Goal: Information Seeking & Learning: Learn about a topic

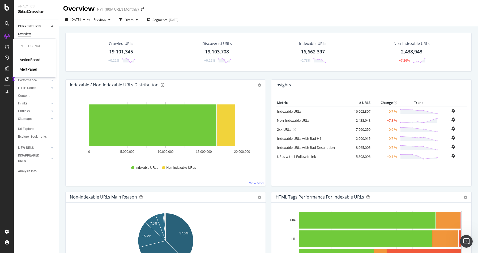
click at [26, 69] on div "AlertPanel" at bounding box center [28, 69] width 17 height 5
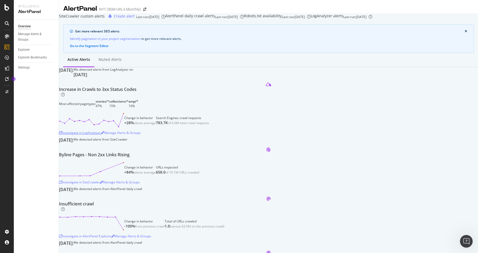
click at [101, 135] on div "Investigate in LogAnalyzer" at bounding box center [80, 132] width 42 height 5
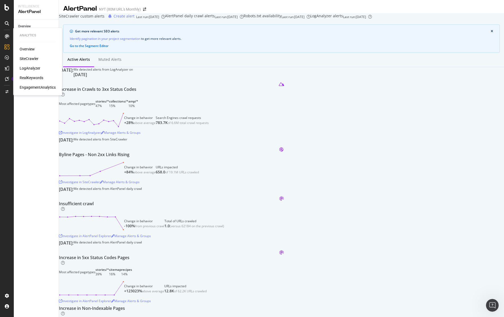
click at [9, 33] on div at bounding box center [7, 36] width 8 height 8
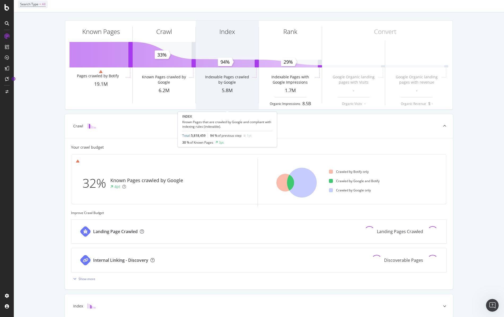
scroll to position [67, 0]
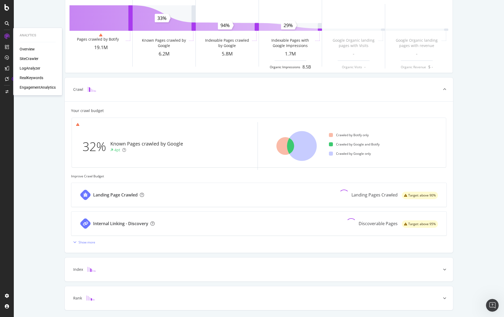
click at [32, 58] on div "SiteCrawler" at bounding box center [29, 58] width 19 height 5
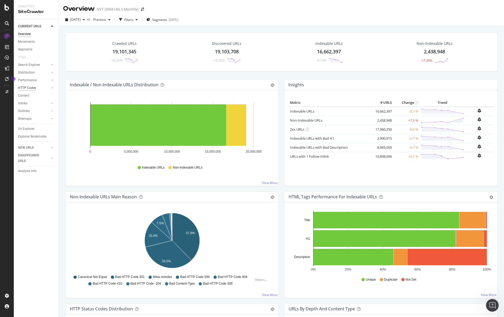
click at [32, 87] on div "HTTP Codes" at bounding box center [27, 88] width 18 height 6
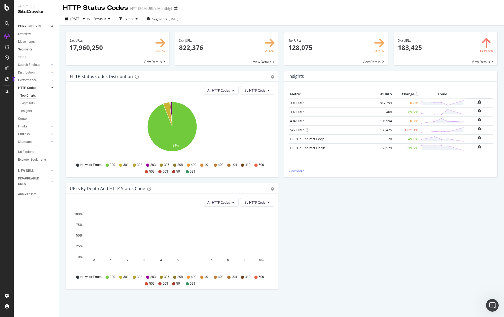
scroll to position [1, 0]
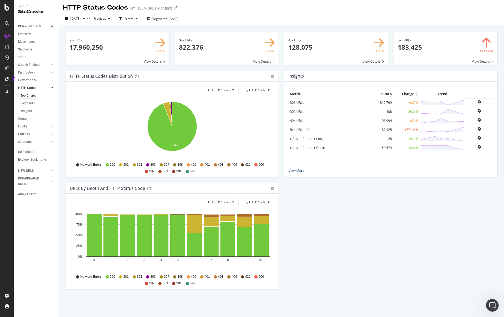
click at [297, 173] on div "Metric # URLS Change Trend 301 URLs 817,799 +0.7 % 302 URLs 408 -89.6 %" at bounding box center [390, 129] width 213 height 96
click at [299, 171] on link "View More" at bounding box center [391, 170] width 205 height 5
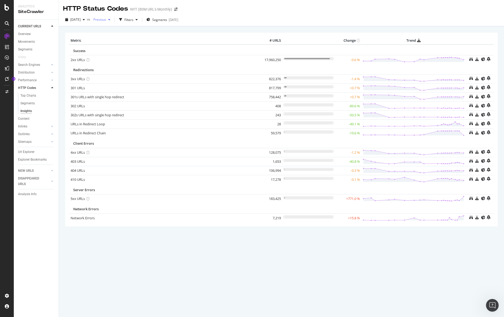
click at [106, 21] on span "Previous" at bounding box center [98, 19] width 15 height 5
click at [258, 20] on div "2025 Sep. 24th vs Previous Filters Segments 2025-02-20" at bounding box center [281, 20] width 445 height 11
click at [477, 133] on icon at bounding box center [483, 133] width 4 height 4
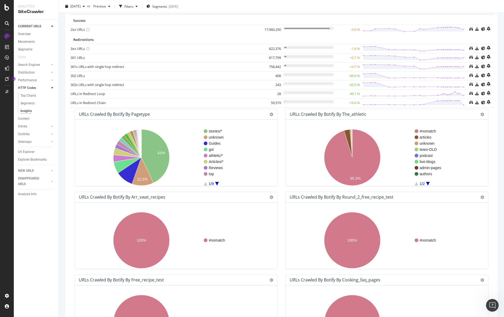
scroll to position [31, 0]
click at [270, 114] on icon at bounding box center [272, 114] width 4 height 4
click at [250, 145] on span "Expand" at bounding box center [256, 142] width 42 height 7
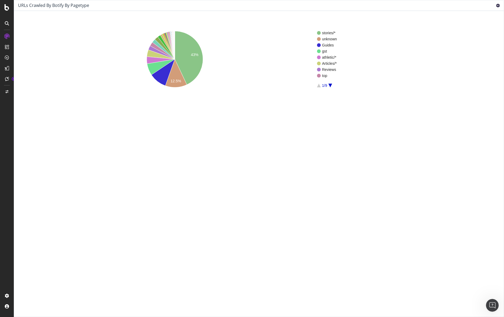
click at [477, 6] on icon at bounding box center [498, 6] width 4 height 4
click at [477, 25] on span "Table" at bounding box center [482, 24] width 42 height 7
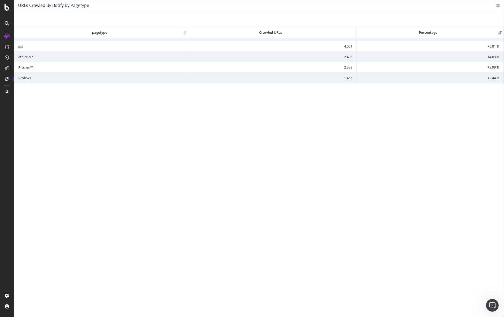
scroll to position [0, 0]
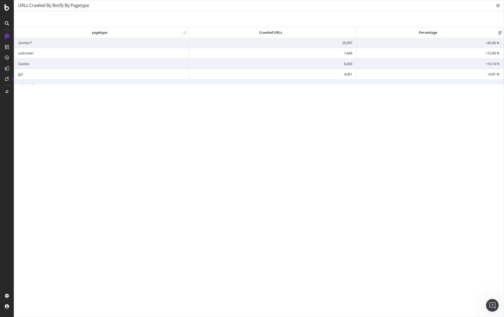
click at [345, 42] on td "25,597" at bounding box center [273, 43] width 168 height 10
drag, startPoint x: 345, startPoint y: 44, endPoint x: 237, endPoint y: 43, distance: 107.7
click at [343, 44] on td "25,597" at bounding box center [273, 43] width 168 height 10
click at [23, 44] on td "stories/*" at bounding box center [101, 43] width 175 height 10
drag, startPoint x: 40, startPoint y: 43, endPoint x: 81, endPoint y: 39, distance: 40.7
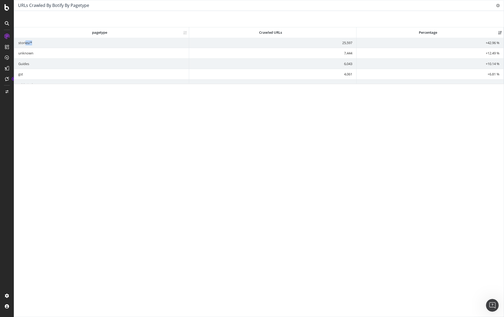
click at [79, 41] on td "stories/*" at bounding box center [101, 43] width 175 height 10
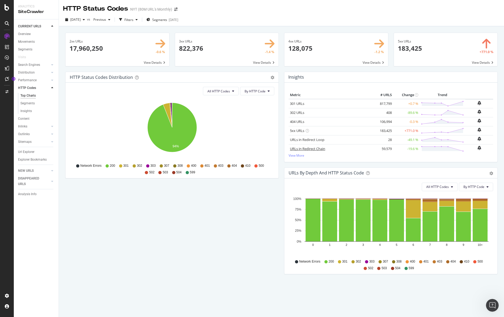
click at [308, 150] on link "URLs in Redirect Chain" at bounding box center [307, 148] width 35 height 5
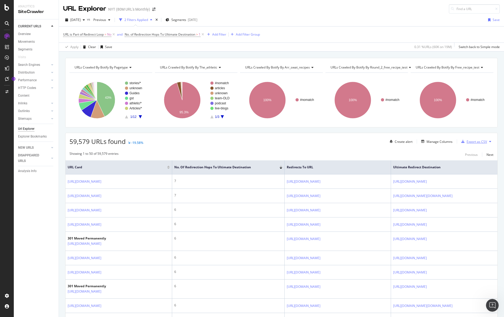
click at [475, 142] on div "Export as CSV" at bounding box center [477, 141] width 20 height 5
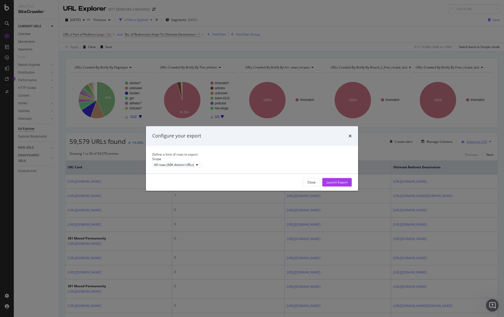
scroll to position [1, 0]
click at [194, 166] on div "All rows (60K distinct URLs)" at bounding box center [174, 164] width 40 height 3
click at [338, 184] on div "Launch Export" at bounding box center [337, 182] width 21 height 5
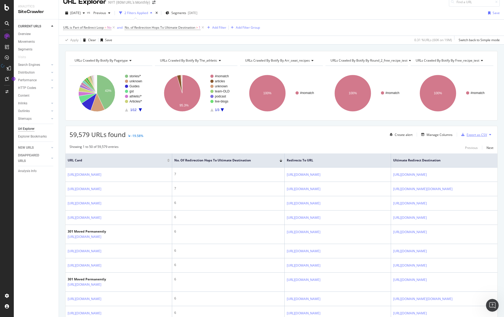
scroll to position [0, 0]
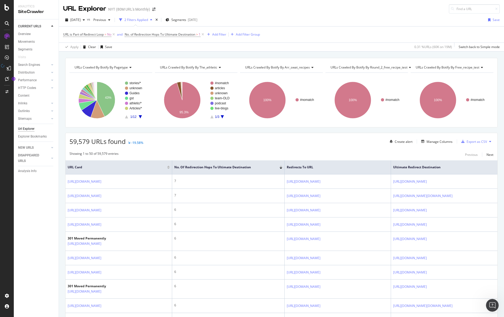
click at [141, 116] on icon "A chart." at bounding box center [140, 116] width 3 height 3
click at [140, 117] on icon "A chart." at bounding box center [140, 116] width 3 height 3
click at [140, 116] on icon "A chart." at bounding box center [140, 116] width 3 height 3
click at [141, 116] on icon "A chart." at bounding box center [140, 116] width 3 height 3
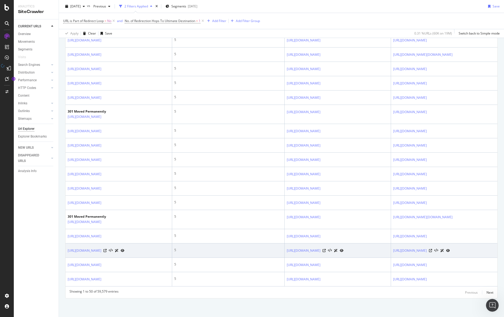
click at [124, 248] on div at bounding box center [113, 251] width 21 height 6
click at [107, 249] on icon at bounding box center [104, 250] width 3 height 3
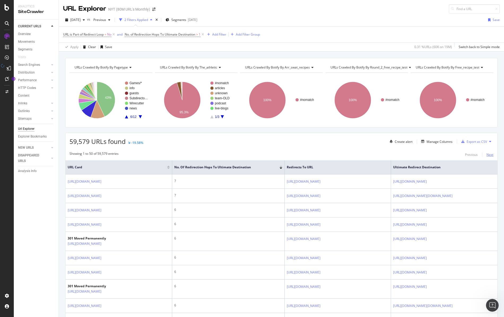
click at [477, 155] on div "Next" at bounding box center [490, 154] width 7 height 5
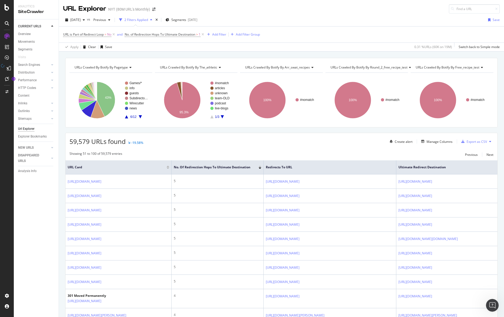
click at [477, 141] on button at bounding box center [490, 141] width 6 height 8
click at [441, 152] on div "Showing 51 to 100 of 59,579 entries Previous Next" at bounding box center [282, 154] width 432 height 6
click at [476, 140] on div "Export as CSV" at bounding box center [477, 141] width 20 height 5
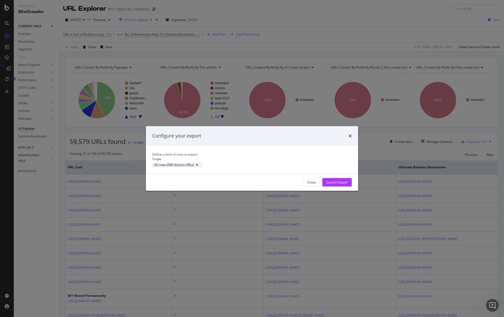
click at [194, 166] on div "All rows (60K distinct URLs)" at bounding box center [174, 164] width 40 height 3
click at [200, 176] on div "All rows (60K distinct URLs)" at bounding box center [193, 176] width 43 height 5
click at [349, 134] on icon "times" at bounding box center [350, 136] width 3 height 4
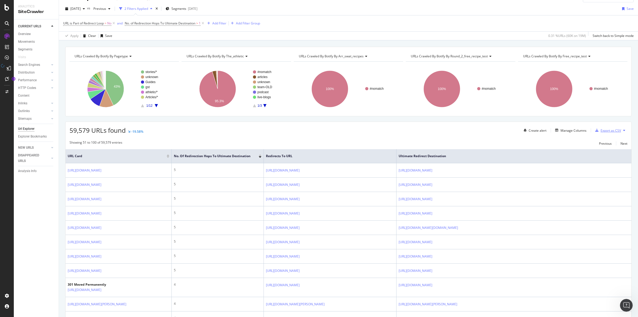
scroll to position [14, 0]
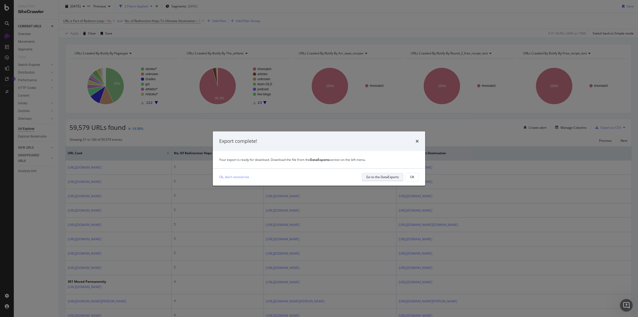
click at [385, 178] on div "Go to the DataExports" at bounding box center [382, 177] width 33 height 5
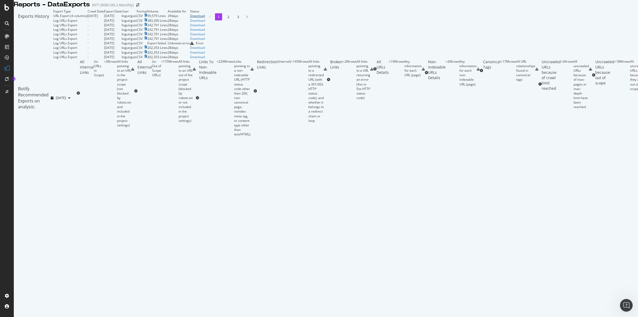
click at [205, 18] on div "Download" at bounding box center [197, 16] width 15 height 5
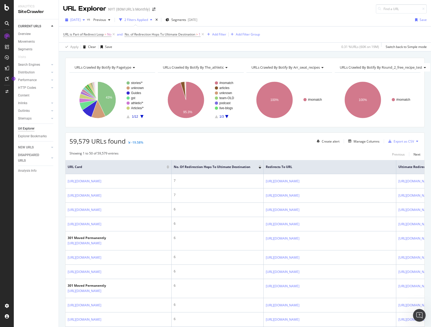
click at [79, 18] on span "[DATE]" at bounding box center [75, 20] width 10 height 5
click at [106, 20] on span "Previous" at bounding box center [98, 20] width 15 height 5
click at [248, 20] on div "2025 Sep. 24th vs Previous 2 Filters Applied Segments 2025-02-20 Save" at bounding box center [245, 21] width 372 height 11
click at [81, 19] on span "[DATE]" at bounding box center [75, 19] width 10 height 5
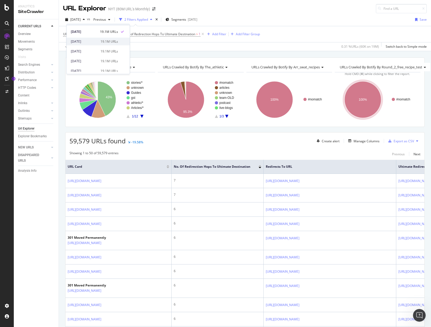
scroll to position [0, 0]
click at [255, 18] on div "2025 Sep. 24th vs Previous 2 Filters Applied Segments 2025-02-20 Save" at bounding box center [245, 20] width 372 height 11
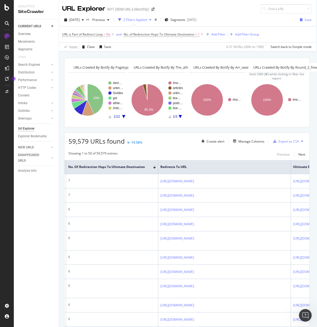
scroll to position [0, 2]
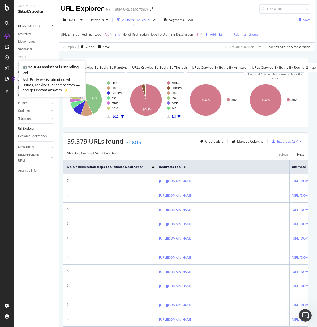
click at [15, 87] on div "CURRENT URLS Overview Movements Segments Visits Search Engines Top Charts Segme…" at bounding box center [36, 173] width 45 height 308
click at [25, 88] on div "HTTP Codes" at bounding box center [27, 88] width 18 height 6
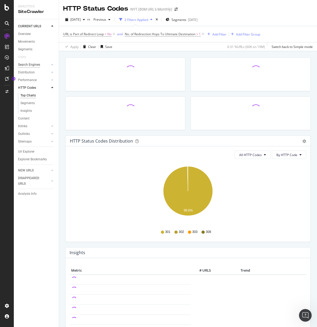
click at [34, 66] on div "Search Engines" at bounding box center [29, 65] width 22 height 6
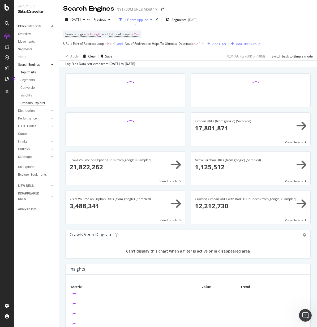
click at [37, 103] on div "Orphans Explorer" at bounding box center [32, 104] width 25 height 6
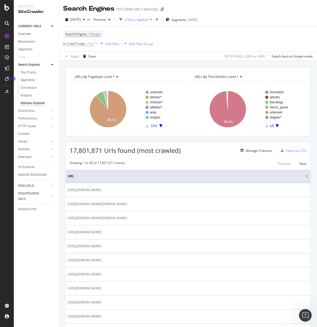
click at [309, 8] on div "Search Engines NYT (80M URL's Monthly)" at bounding box center [188, 6] width 258 height 13
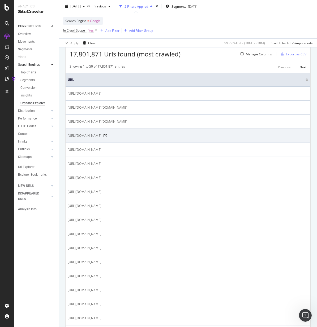
scroll to position [96, 0]
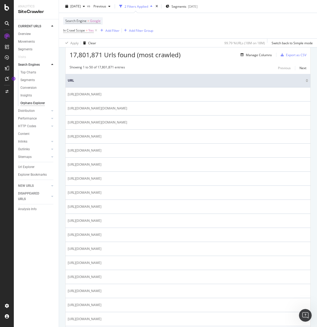
click at [54, 64] on div at bounding box center [52, 64] width 5 height 5
click at [34, 129] on link "Url Explorer" at bounding box center [36, 129] width 37 height 6
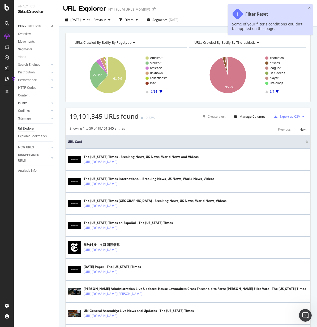
click at [35, 102] on link "Inlinks" at bounding box center [34, 104] width 32 height 6
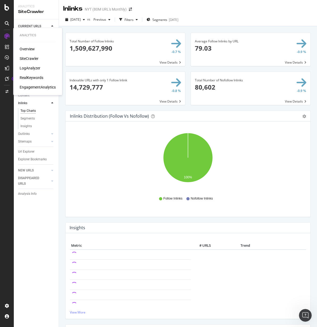
click at [33, 67] on div "LogAnalyzer" at bounding box center [30, 68] width 21 height 5
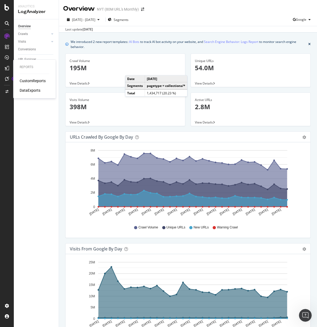
click at [33, 81] on div "CustomReports" at bounding box center [33, 80] width 26 height 5
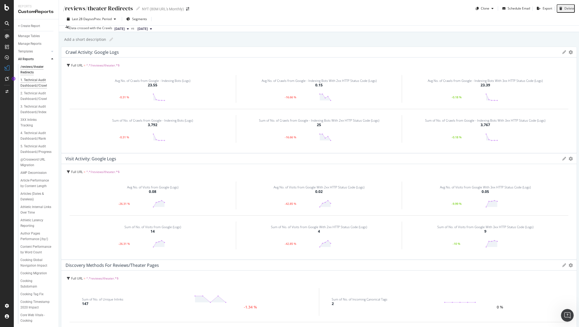
click at [40, 85] on div "1. Technical Audit Dashboard//Crawl" at bounding box center [35, 82] width 31 height 11
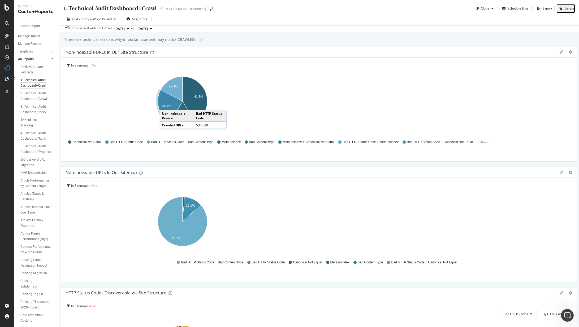
click at [171, 108] on text "24.1%" at bounding box center [166, 106] width 9 height 4
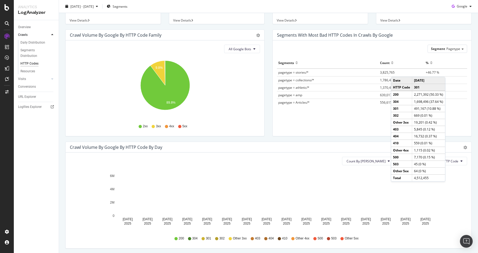
scroll to position [41, 0]
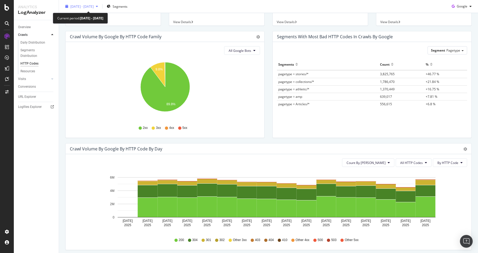
click at [94, 5] on span "2025 Sep. 22nd - Oct. 6th" at bounding box center [81, 6] width 23 height 5
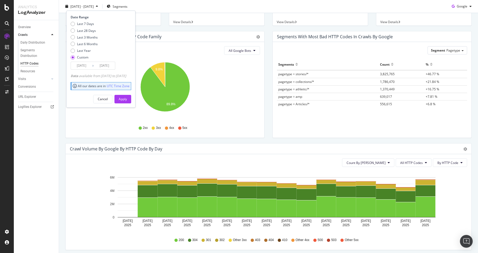
click at [107, 66] on input "2025/10/06" at bounding box center [104, 65] width 21 height 7
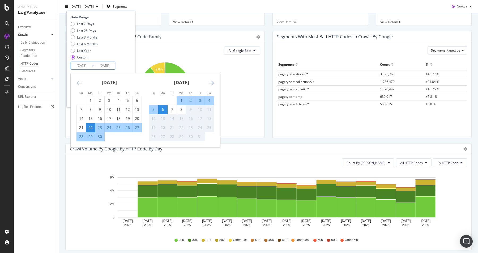
click at [182, 108] on div "8" at bounding box center [181, 109] width 9 height 5
type input "2025/10/08"
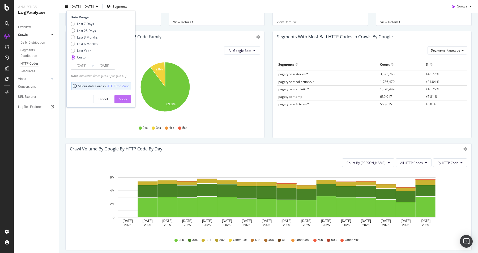
click at [131, 99] on button "Apply" at bounding box center [122, 98] width 17 height 8
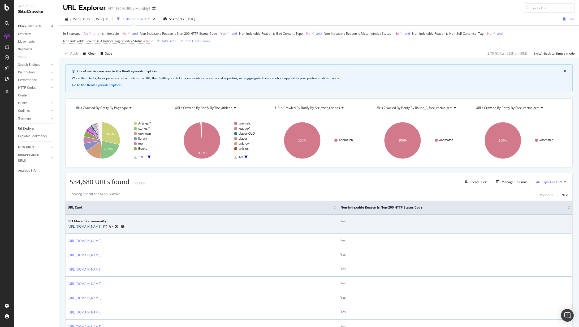
click at [97, 229] on td "301 Moved Permanently [URL][DOMAIN_NAME]" at bounding box center [202, 224] width 273 height 19
click at [107, 228] on icon at bounding box center [104, 226] width 3 height 3
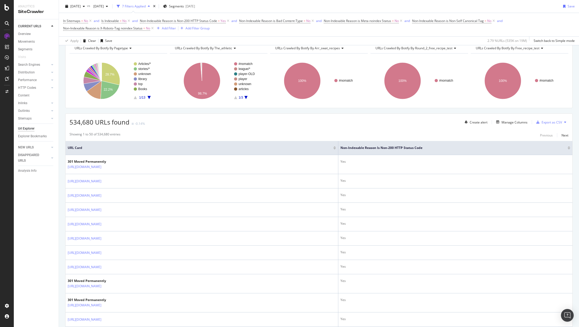
scroll to position [0, 0]
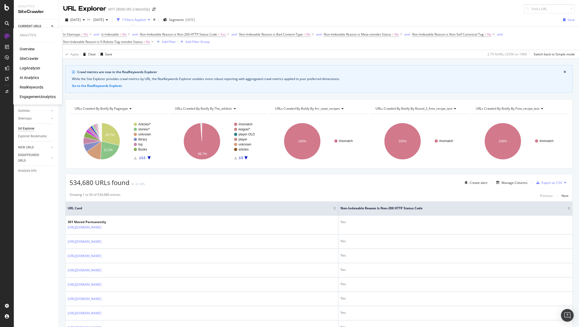
click at [36, 58] on div "SiteCrawler" at bounding box center [29, 58] width 19 height 5
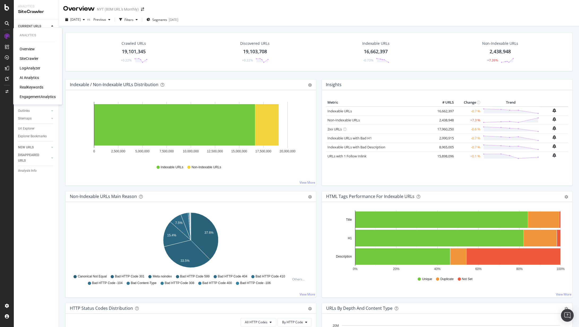
click at [31, 48] on div "Overview" at bounding box center [27, 48] width 15 height 5
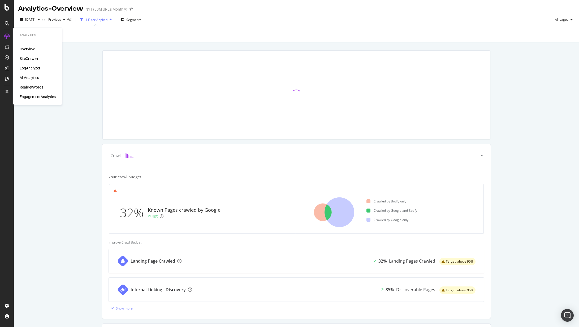
click at [33, 66] on div "LogAnalyzer" at bounding box center [30, 68] width 21 height 5
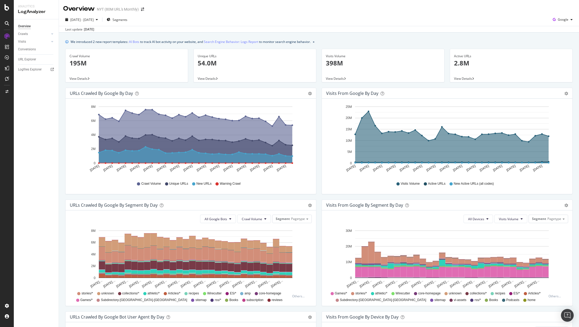
scroll to position [115, 0]
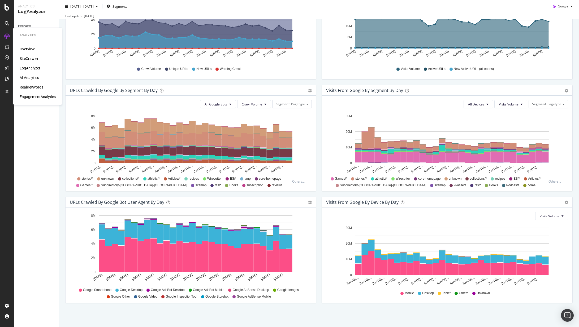
click at [30, 58] on div "SiteCrawler" at bounding box center [29, 58] width 19 height 5
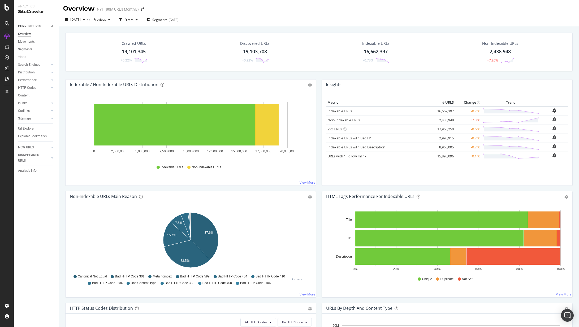
scroll to position [1, 0]
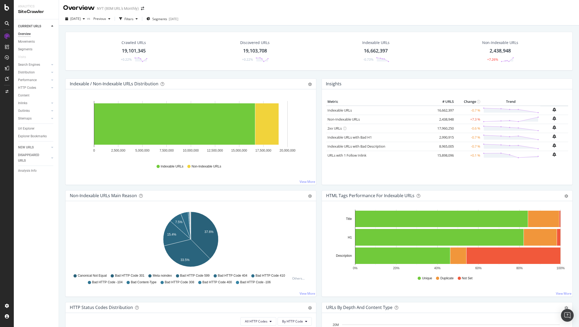
click at [358, 169] on div "Metric # URLS Change Trend Indexable URLs 16,662,397 -0.7 % Non-Indexable URLs …" at bounding box center [447, 139] width 242 height 83
click at [338, 84] on h4 "Insights" at bounding box center [334, 83] width 16 height 7
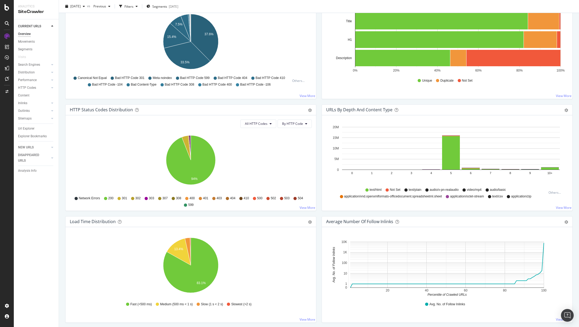
scroll to position [0, 0]
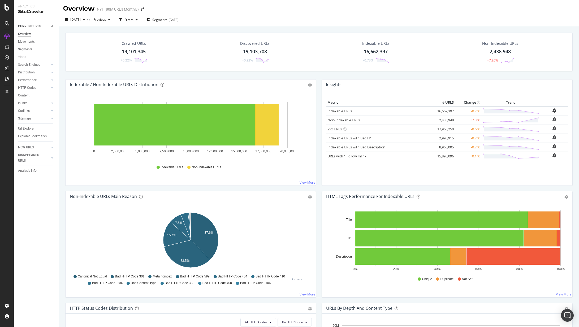
click at [564, 86] on div "Insights" at bounding box center [447, 85] width 250 height 11
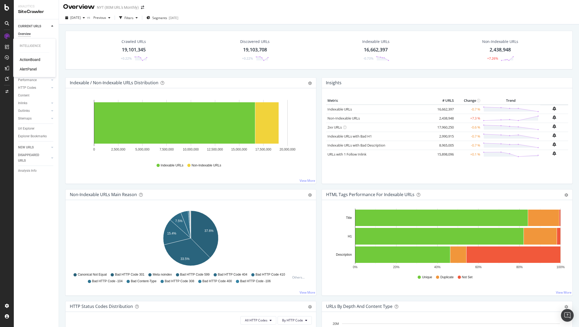
click at [24, 59] on div "ActionBoard" at bounding box center [30, 59] width 21 height 5
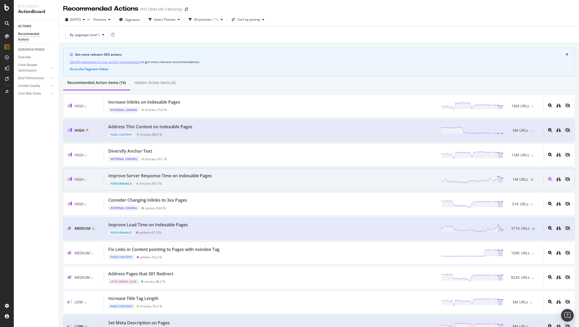
click at [511, 183] on div "1M URLs" at bounding box center [521, 180] width 36 height 8
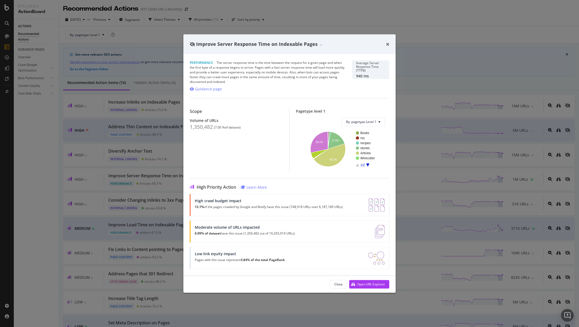
click at [389, 46] on div "Improve Server Response Time on Indexable Pages" at bounding box center [289, 44] width 212 height 20
click at [388, 42] on icon "times" at bounding box center [387, 44] width 3 height 4
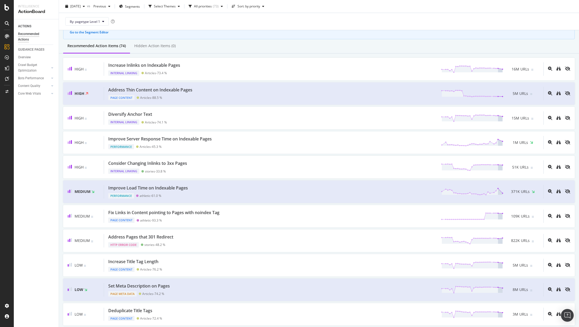
scroll to position [37, 0]
click at [39, 71] on div "Activation Hub" at bounding box center [32, 70] width 24 height 5
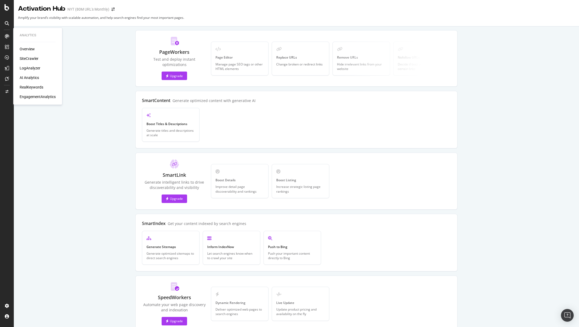
click at [32, 59] on div "SiteCrawler" at bounding box center [29, 58] width 19 height 5
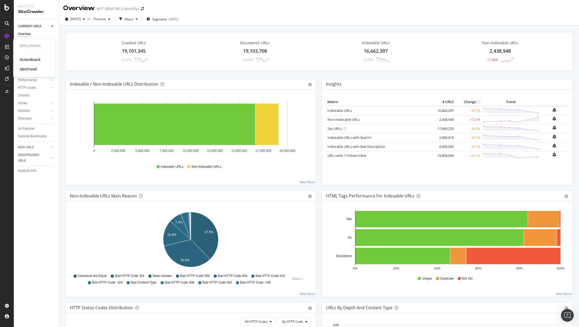
scroll to position [2, 0]
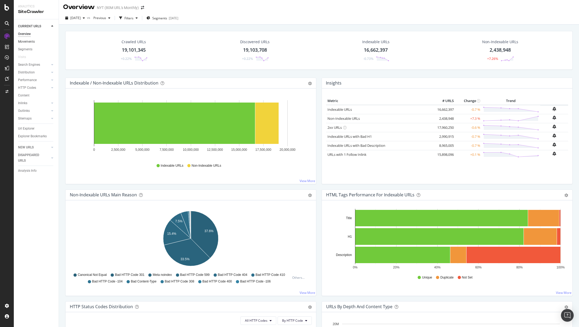
click at [36, 42] on link "Movements" at bounding box center [36, 42] width 37 height 6
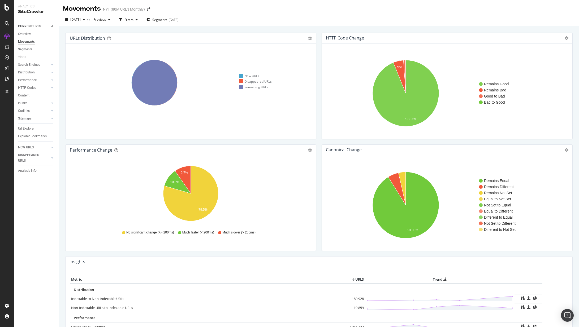
click at [7, 22] on icon at bounding box center [7, 23] width 4 height 4
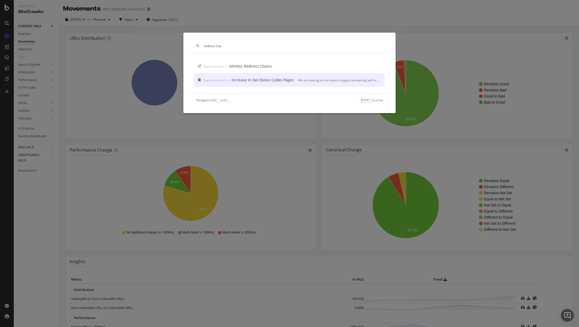
type input "redirect cha"
drag, startPoint x: 184, startPoint y: 157, endPoint x: 180, endPoint y: 155, distance: 3.9
click at [184, 157] on div "redirect cha Switch project › Athletic Redirect Chains Open bookmark › Increase…" at bounding box center [289, 163] width 579 height 327
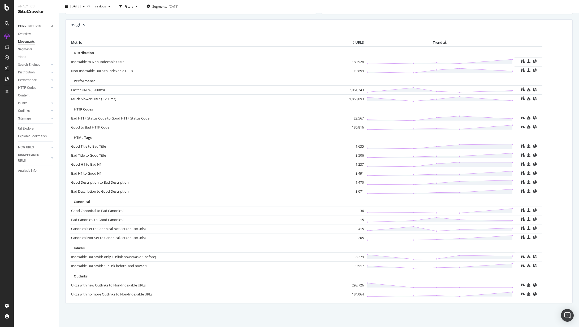
scroll to position [237, 0]
click at [38, 128] on link "Url Explorer" at bounding box center [36, 129] width 37 height 6
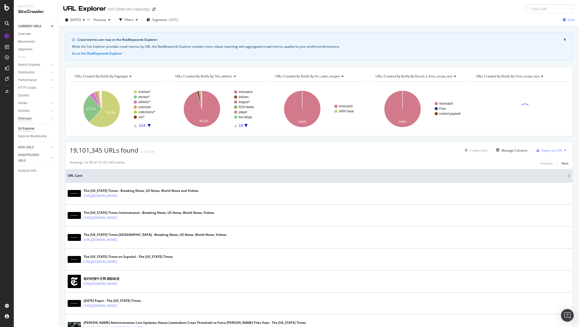
click at [31, 121] on div "Sitemaps" at bounding box center [25, 119] width 14 height 6
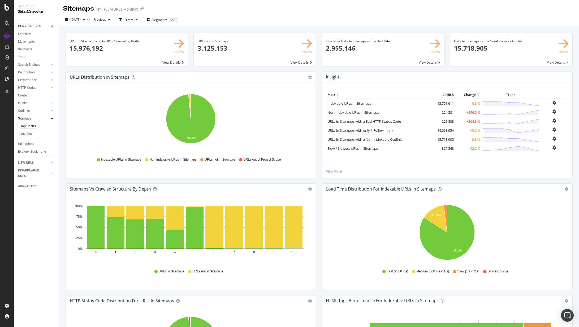
click at [337, 171] on link "View More" at bounding box center [447, 171] width 242 height 5
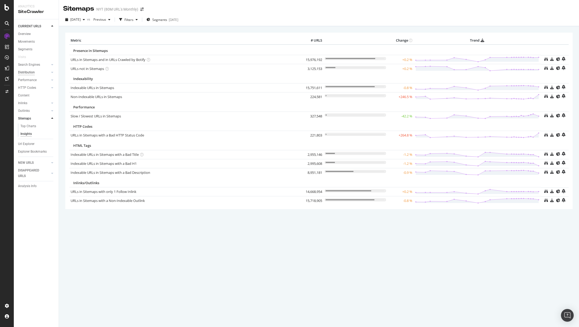
click at [33, 72] on div "Distribution" at bounding box center [26, 73] width 17 height 6
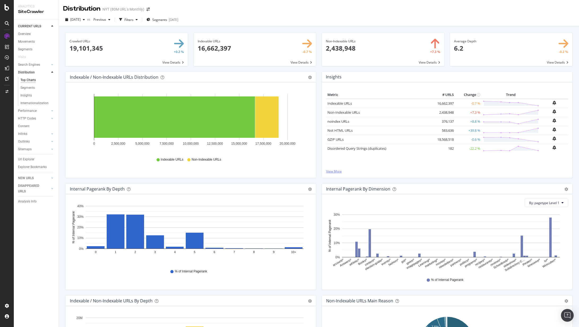
click at [332, 173] on link "View More" at bounding box center [447, 171] width 242 height 5
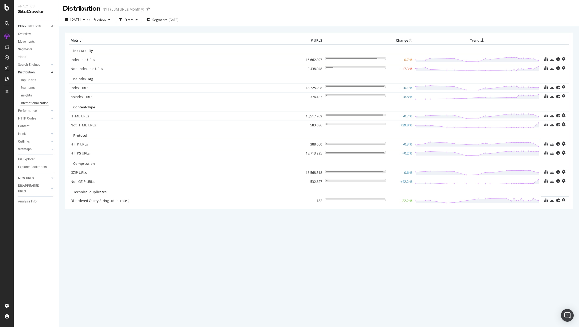
click at [41, 103] on div "Internationalization" at bounding box center [34, 104] width 28 height 6
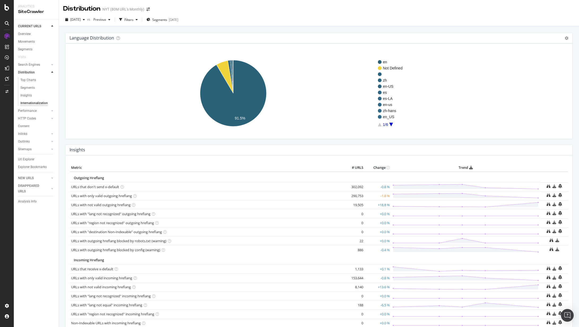
scroll to position [29, 0]
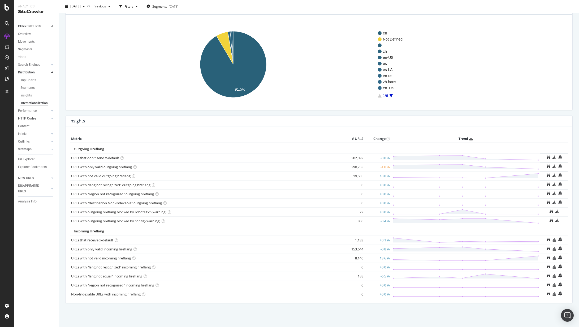
click at [29, 111] on div "Performance" at bounding box center [27, 111] width 19 height 6
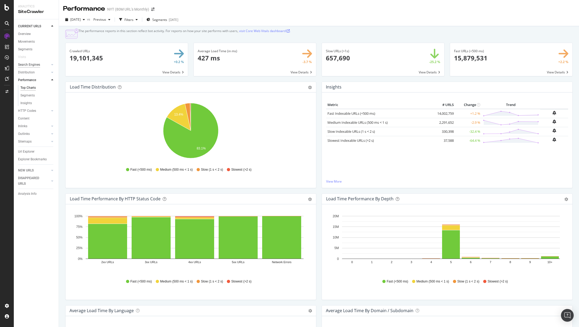
click at [38, 67] on div "Search Engines" at bounding box center [29, 65] width 22 height 6
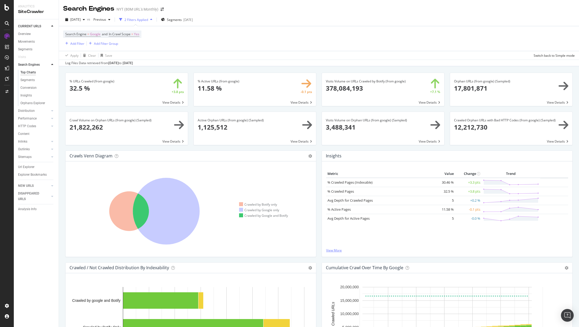
click at [339, 249] on link "View More" at bounding box center [447, 250] width 242 height 5
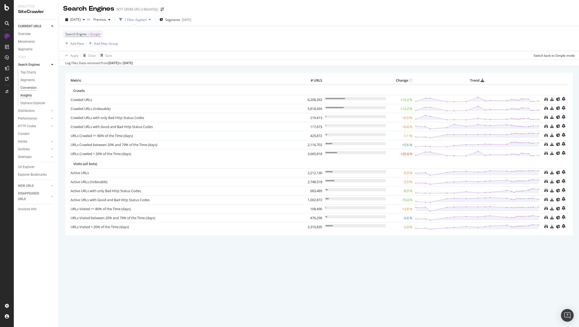
click at [36, 87] on div "Conversion" at bounding box center [28, 88] width 16 height 6
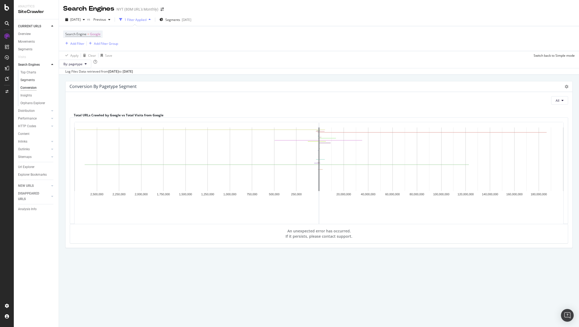
click at [37, 82] on link "Segments" at bounding box center [37, 80] width 34 height 6
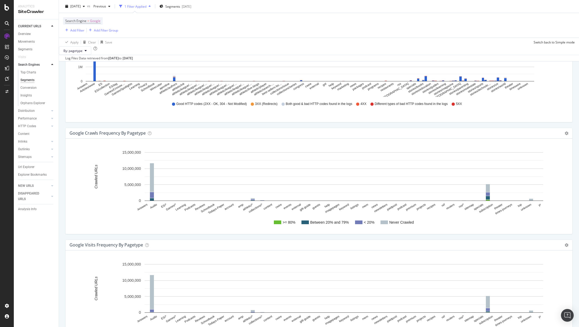
scroll to position [677, 0]
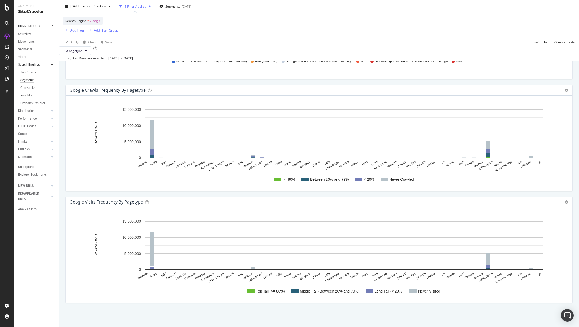
click at [33, 95] on link "Insights" at bounding box center [37, 96] width 34 height 6
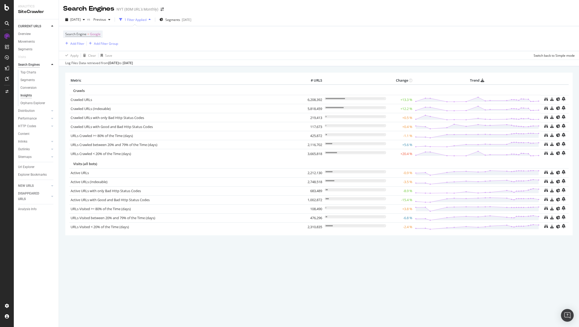
click at [40, 65] on div "Search Engines" at bounding box center [29, 65] width 22 height 6
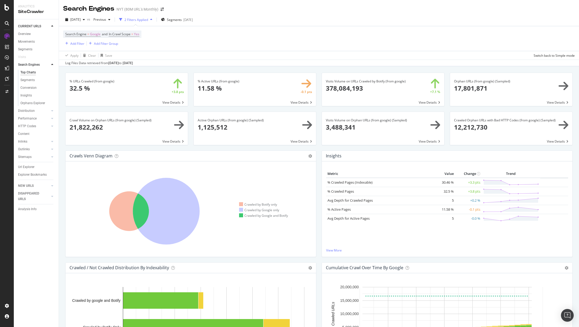
click at [53, 63] on icon at bounding box center [52, 64] width 2 height 3
click at [45, 73] on div at bounding box center [46, 72] width 5 height 5
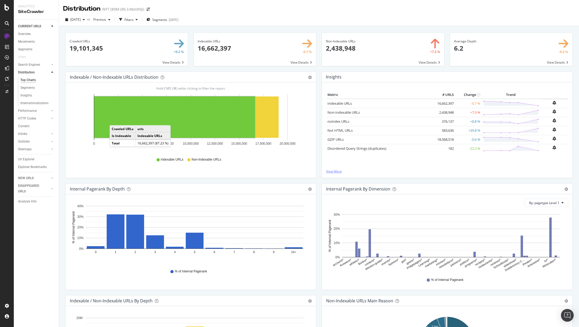
click at [336, 173] on link "View More" at bounding box center [447, 171] width 242 height 5
click at [40, 111] on link "Performance" at bounding box center [34, 111] width 32 height 6
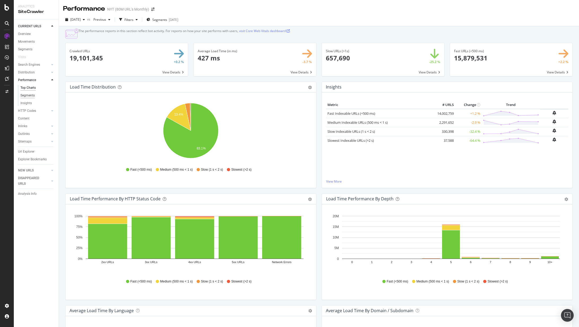
click at [34, 96] on div "Segments" at bounding box center [27, 96] width 14 height 6
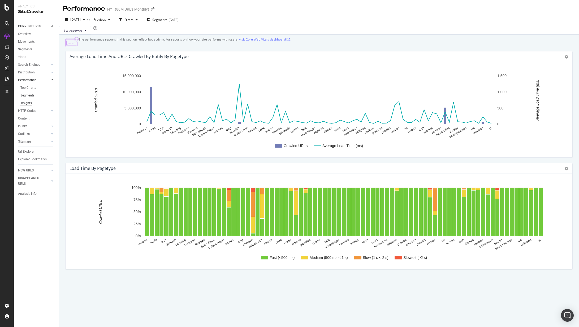
click at [29, 103] on div "Insights" at bounding box center [25, 104] width 11 height 6
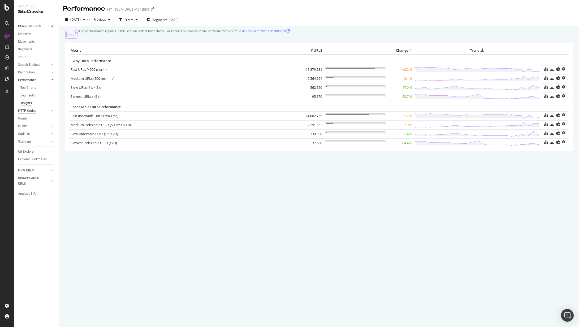
click at [28, 110] on div "HTTP Codes" at bounding box center [27, 111] width 18 height 6
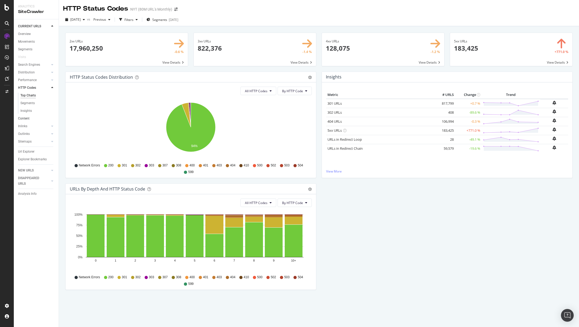
click at [33, 118] on link "Content" at bounding box center [36, 119] width 37 height 6
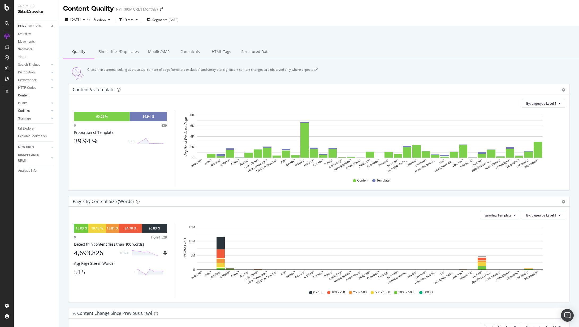
click at [33, 112] on link "Outlinks" at bounding box center [34, 111] width 32 height 6
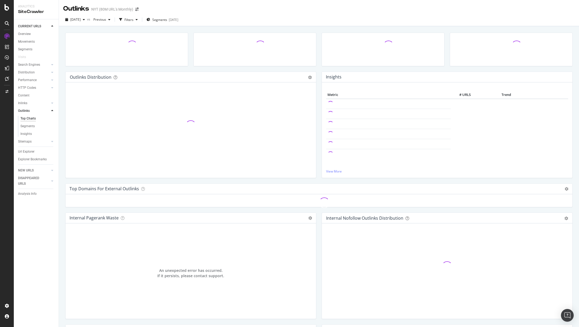
drag, startPoint x: 29, startPoint y: 87, endPoint x: 40, endPoint y: 94, distance: 12.4
click at [29, 87] on div "HTTP Codes" at bounding box center [27, 88] width 18 height 6
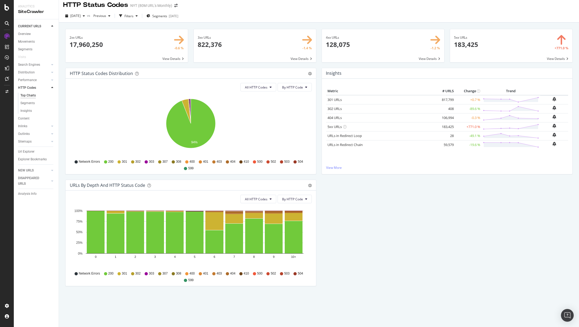
click at [335, 175] on div "Insights Metric # URLS Change Trend 301 URLs 817,799 +0.7 % 302 URLs 408" at bounding box center [447, 124] width 256 height 112
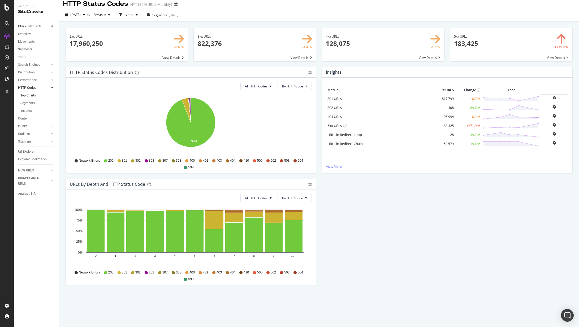
click at [338, 168] on link "View More" at bounding box center [447, 166] width 242 height 5
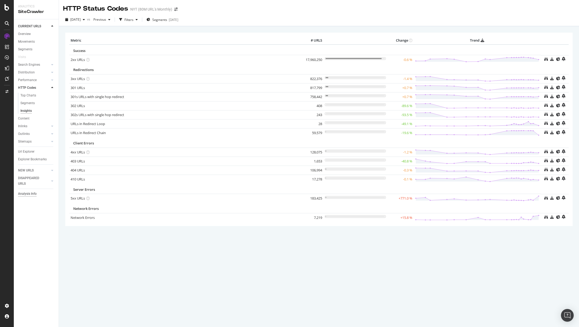
click at [32, 193] on div "Analysis Info" at bounding box center [27, 194] width 19 height 6
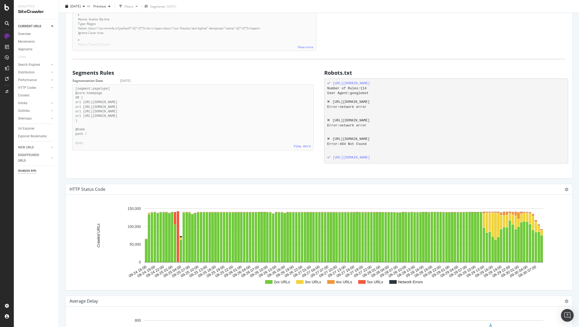
scroll to position [456, 0]
click at [42, 118] on link "Sitemaps" at bounding box center [34, 119] width 32 height 6
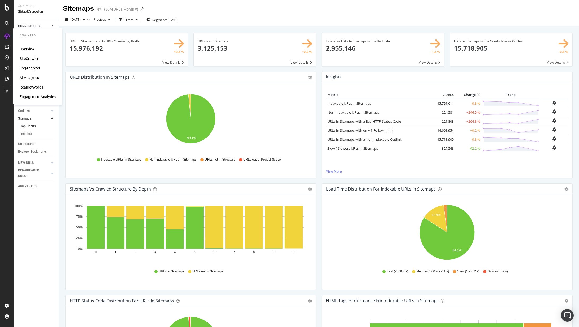
click at [33, 76] on div "AI Analytics" at bounding box center [29, 77] width 19 height 5
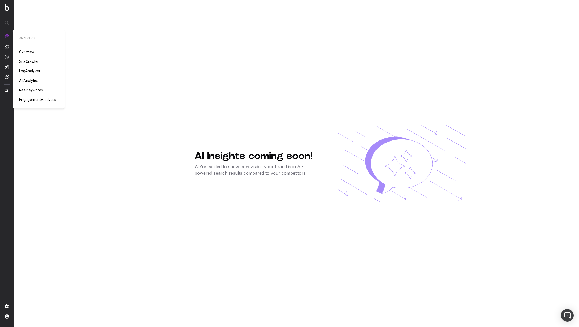
click at [40, 99] on span "EngagementAnalytics" at bounding box center [37, 100] width 37 height 4
